Goal: Task Accomplishment & Management: Complete application form

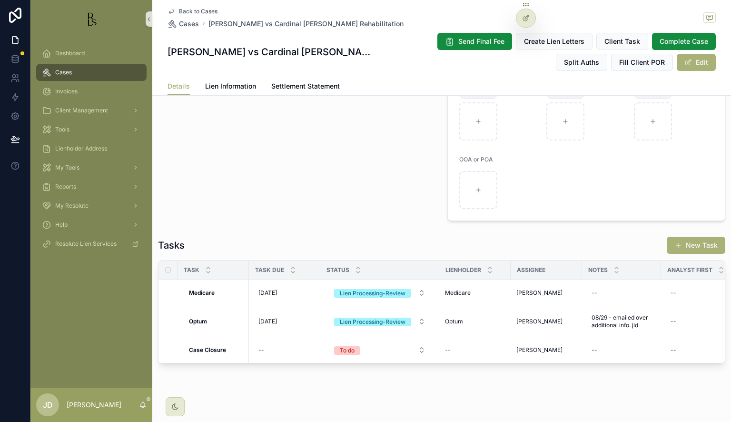
scroll to position [816, 0]
click at [186, 13] on span "Back to Cases" at bounding box center [198, 12] width 39 height 8
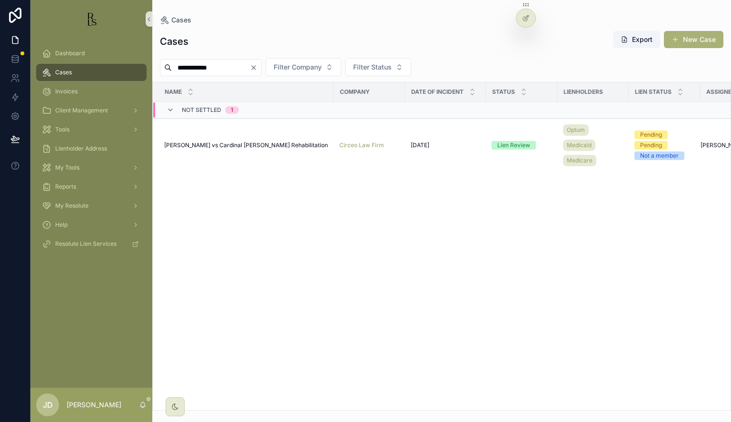
drag, startPoint x: 236, startPoint y: 68, endPoint x: 141, endPoint y: 71, distance: 94.4
click at [142, 72] on div "**********" at bounding box center [380, 211] width 701 height 422
type input "*******"
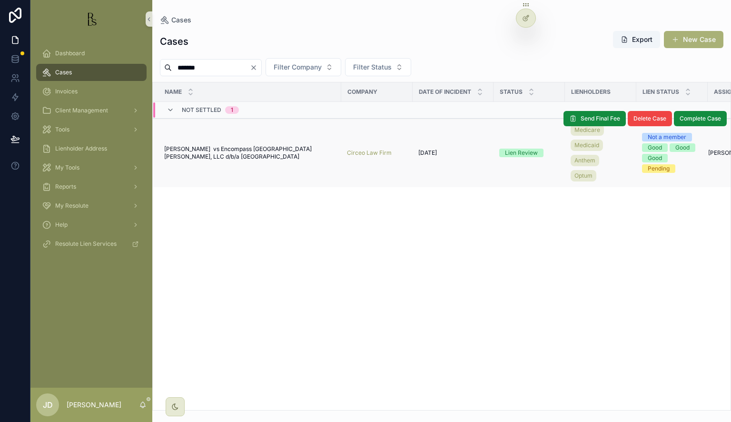
click at [227, 153] on span "[PERSON_NAME] vs Encompass [GEOGRAPHIC_DATA][PERSON_NAME], LLC d/b/a [GEOGRAPHI…" at bounding box center [249, 152] width 171 height 15
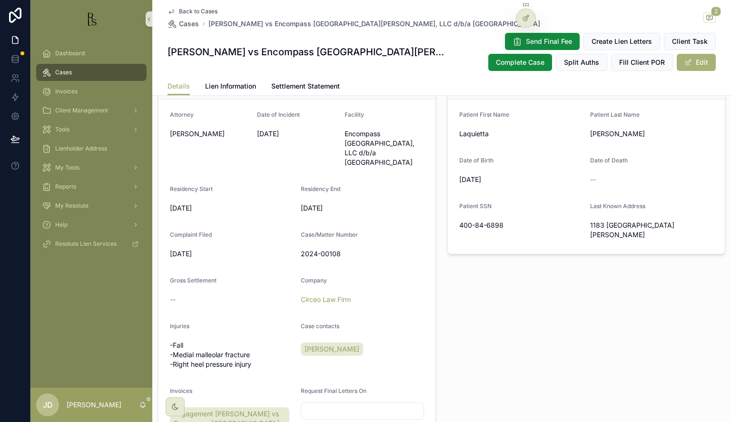
scroll to position [429, 0]
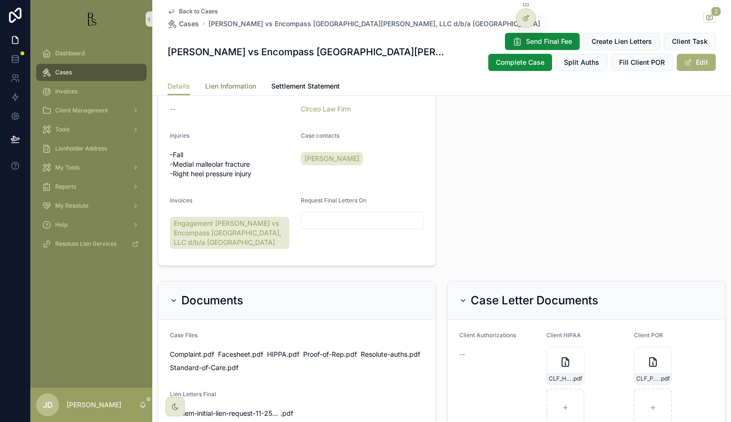
click at [224, 86] on span "Lien Information" at bounding box center [230, 86] width 51 height 10
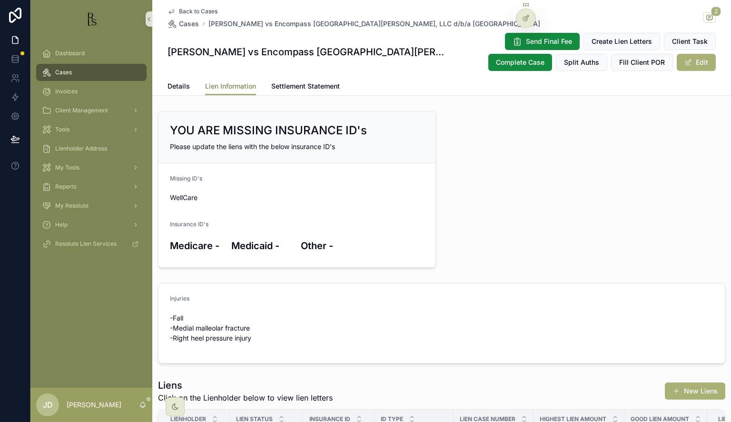
scroll to position [176, 0]
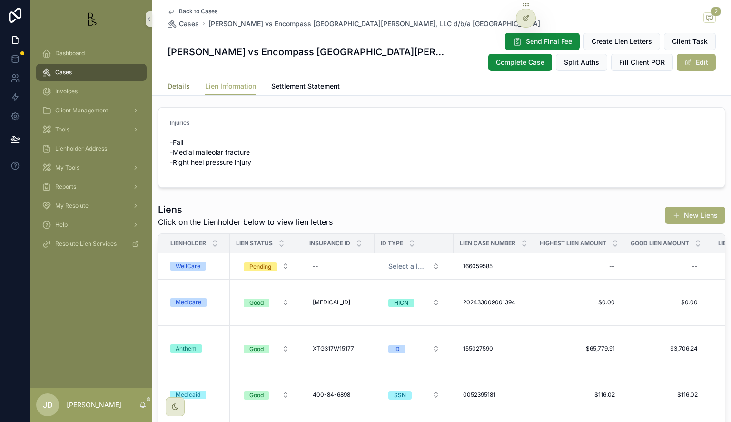
click at [170, 84] on span "Details" at bounding box center [179, 86] width 22 height 10
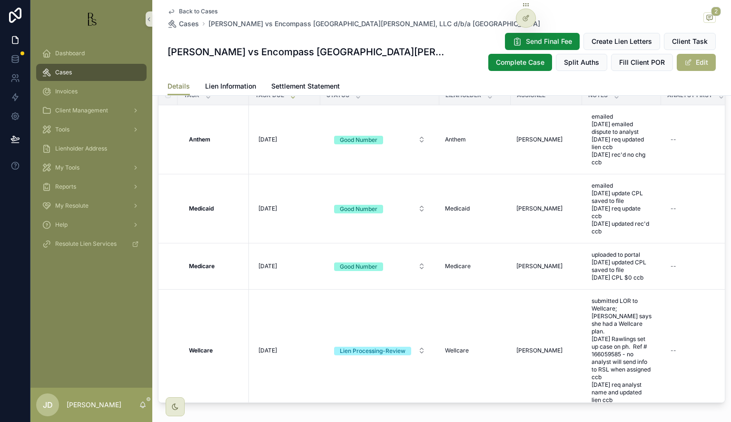
scroll to position [905, 0]
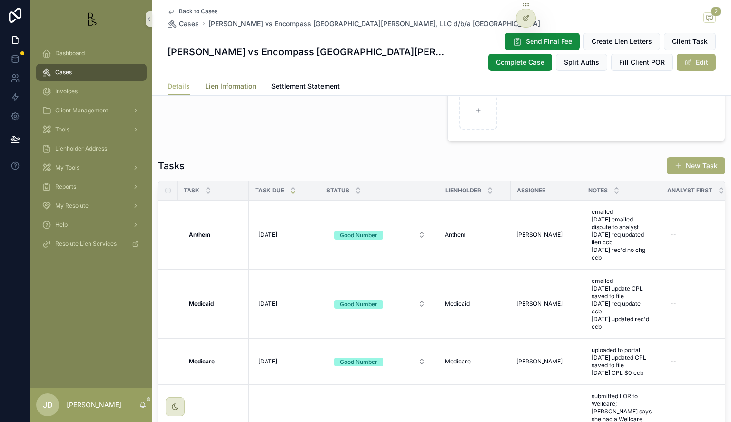
click at [216, 86] on span "Lien Information" at bounding box center [230, 86] width 51 height 10
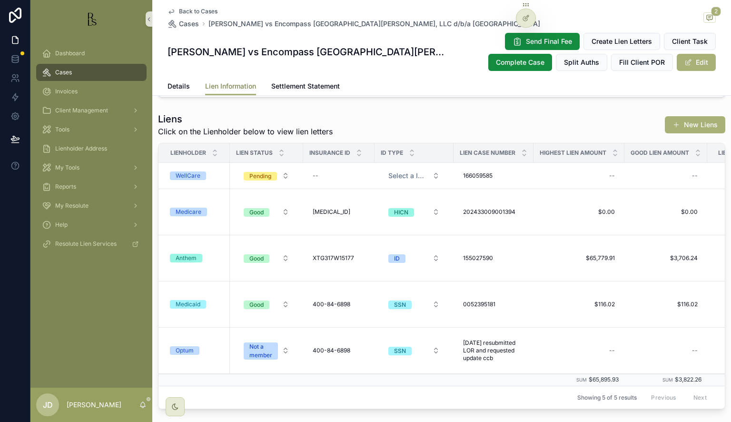
scroll to position [286, 0]
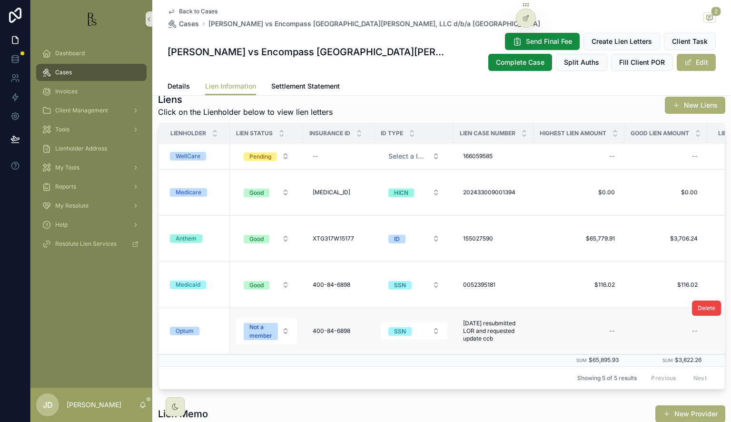
click at [204, 329] on div "Optum" at bounding box center [197, 331] width 54 height 9
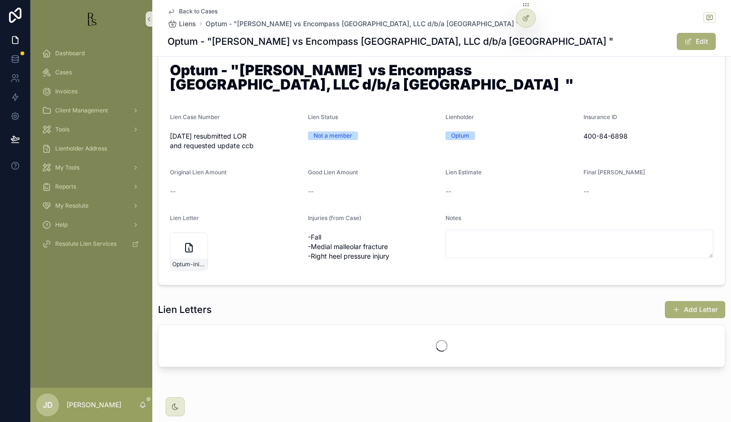
scroll to position [33, 0]
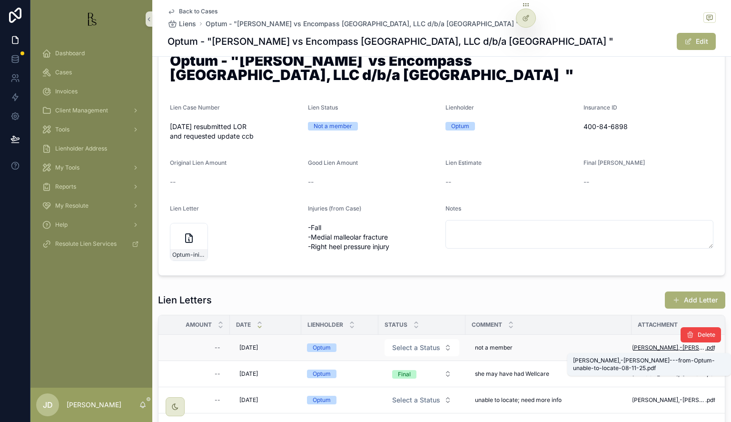
click at [658, 345] on span "[PERSON_NAME],-[PERSON_NAME]---from-Optum-unable-to-locate-08-11-25" at bounding box center [668, 348] width 73 height 8
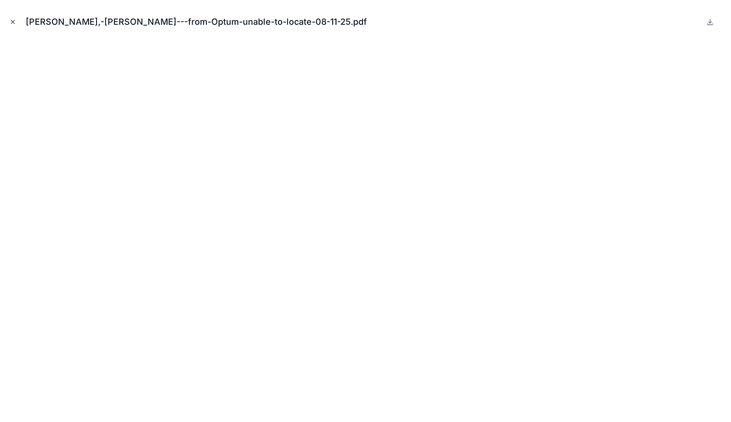
click at [10, 23] on icon "Close modal" at bounding box center [13, 22] width 7 height 7
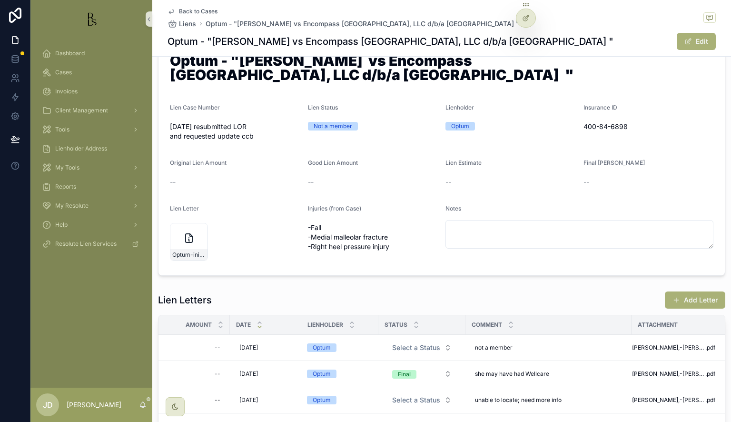
click at [179, 10] on span "Back to Cases" at bounding box center [198, 12] width 39 height 8
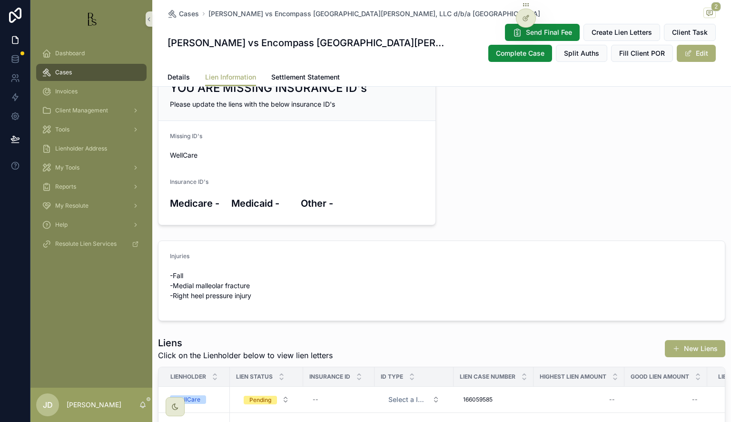
scroll to position [176, 0]
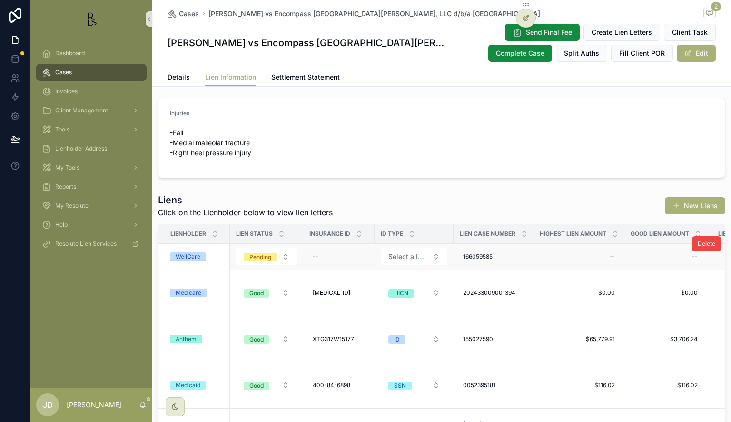
click at [206, 256] on div "WellCare" at bounding box center [197, 256] width 54 height 9
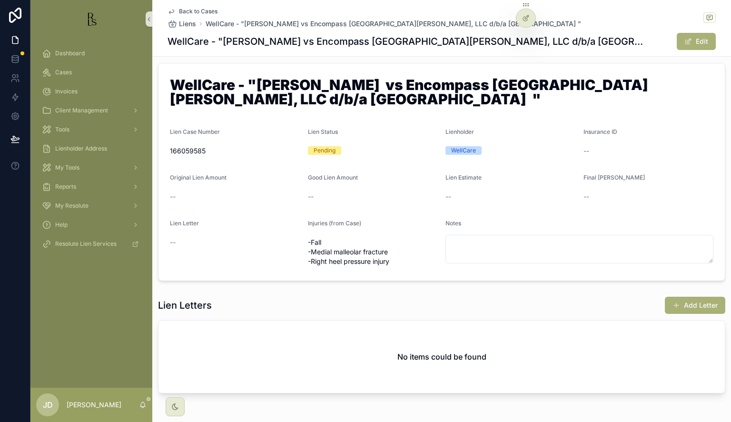
scroll to position [14, 0]
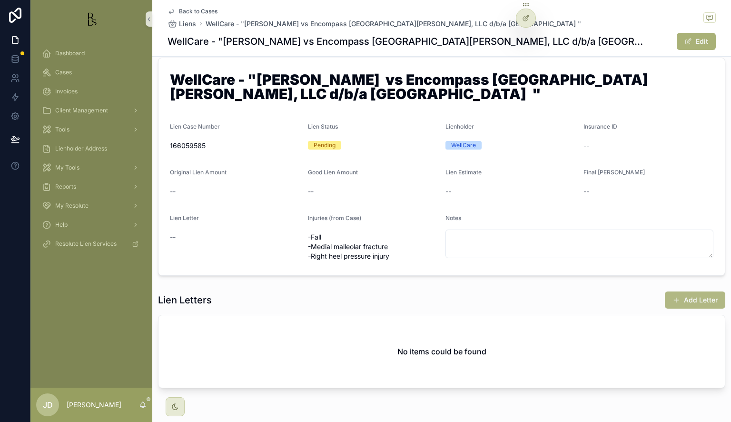
click at [693, 303] on button "Add Letter" at bounding box center [695, 299] width 60 height 17
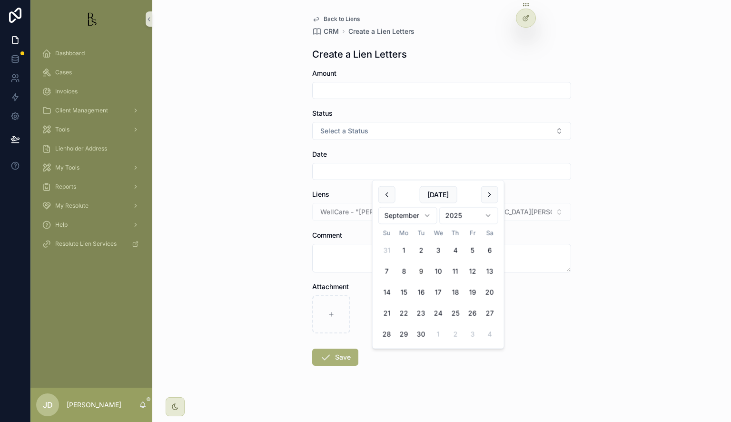
click at [326, 175] on input "scrollable content" at bounding box center [442, 171] width 258 height 13
click at [403, 269] on button "8" at bounding box center [404, 271] width 17 height 17
type input "********"
click at [354, 259] on textarea "scrollable content" at bounding box center [441, 258] width 259 height 29
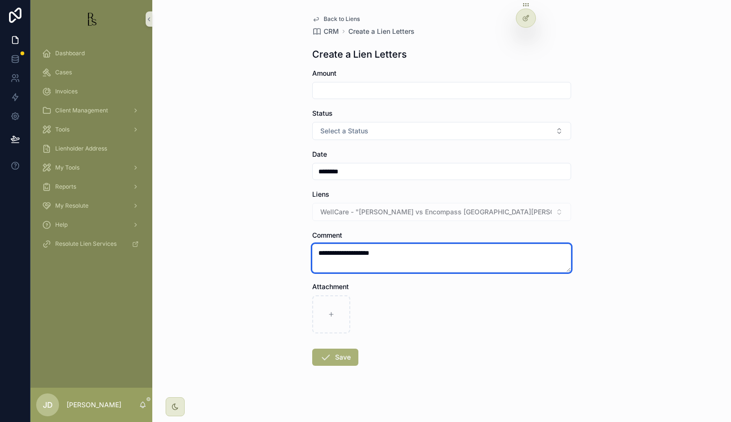
type textarea "**********"
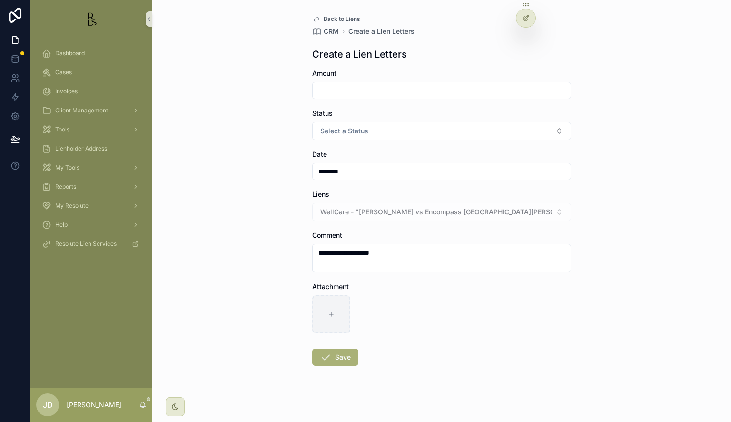
click at [327, 294] on div "Attachment" at bounding box center [441, 307] width 259 height 51
click at [324, 306] on div "scrollable content" at bounding box center [331, 314] width 38 height 38
type input "**********"
click at [327, 357] on icon "scrollable content" at bounding box center [325, 356] width 11 height 11
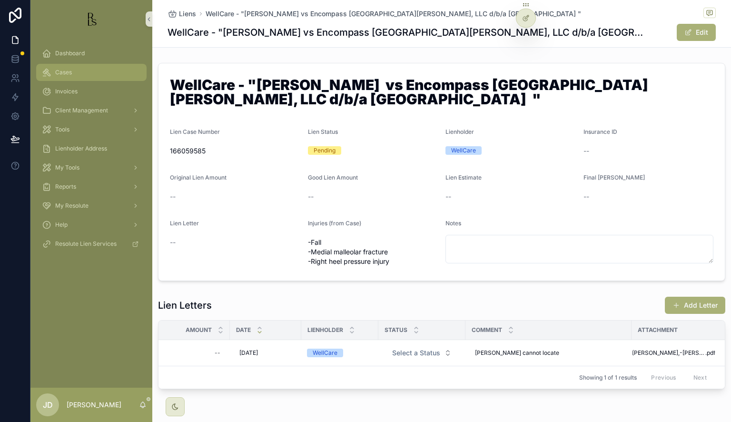
click at [76, 72] on div "Cases" at bounding box center [91, 72] width 99 height 15
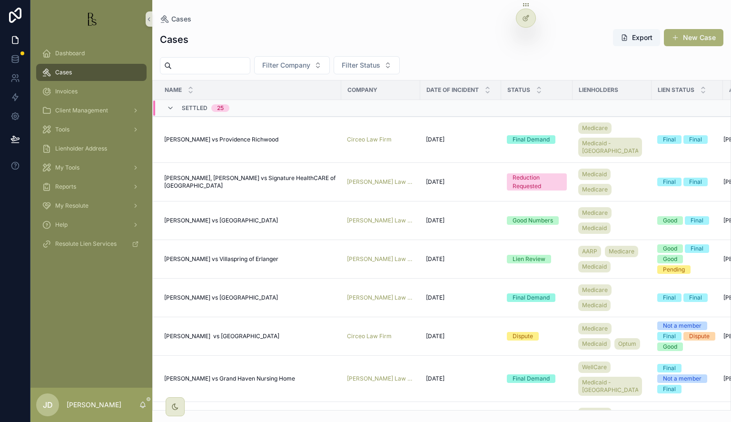
click at [233, 70] on input "scrollable content" at bounding box center [211, 65] width 78 height 13
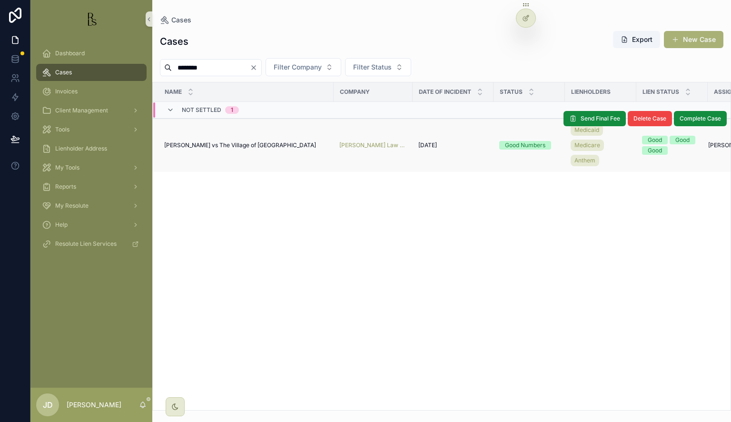
type input "********"
click at [238, 143] on span "[PERSON_NAME] vs The Village of [GEOGRAPHIC_DATA]" at bounding box center [240, 145] width 152 height 8
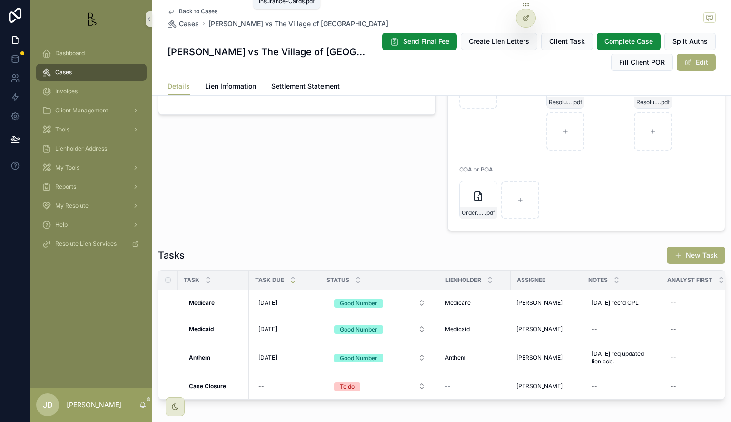
scroll to position [848, 0]
